Goal: Information Seeking & Learning: Learn about a topic

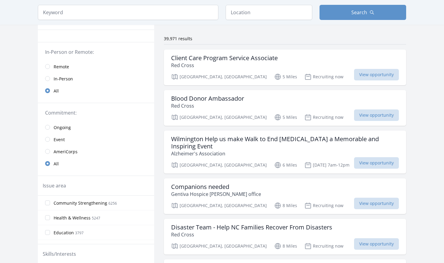
scroll to position [40, 0]
click at [53, 66] on link "Remote" at bounding box center [96, 66] width 116 height 12
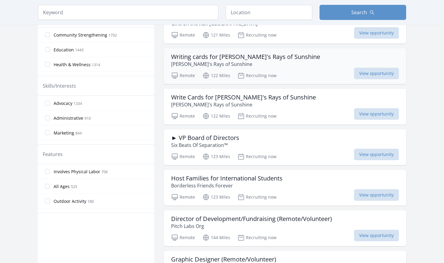
scroll to position [203, 0]
click at [72, 188] on span "525" at bounding box center [74, 186] width 6 height 5
click at [50, 188] on input "All Ages 525" at bounding box center [47, 186] width 5 height 5
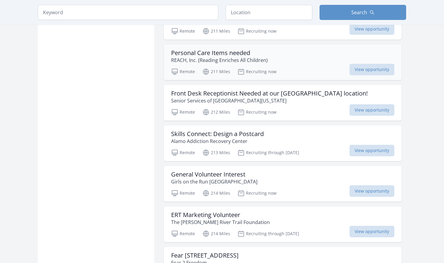
scroll to position [410, 0]
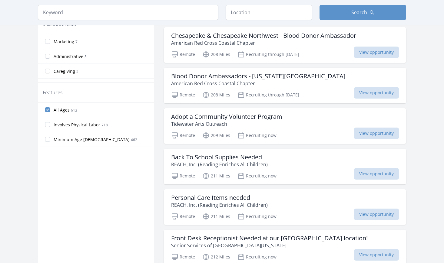
scroll to position [140, 0]
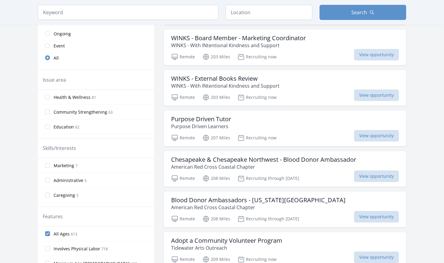
scroll to position [646, 0]
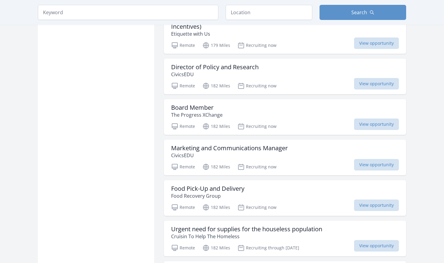
scroll to position [40, 0]
